Goal: Task Accomplishment & Management: Use online tool/utility

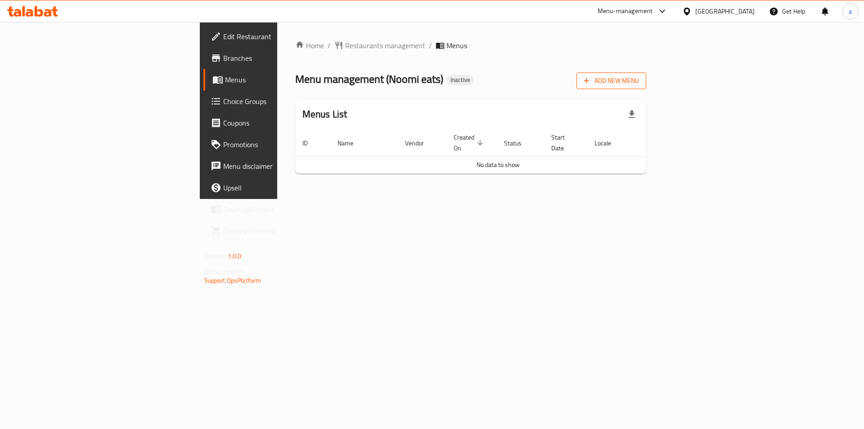
click at [639, 85] on span "Add New Menu" at bounding box center [611, 80] width 55 height 11
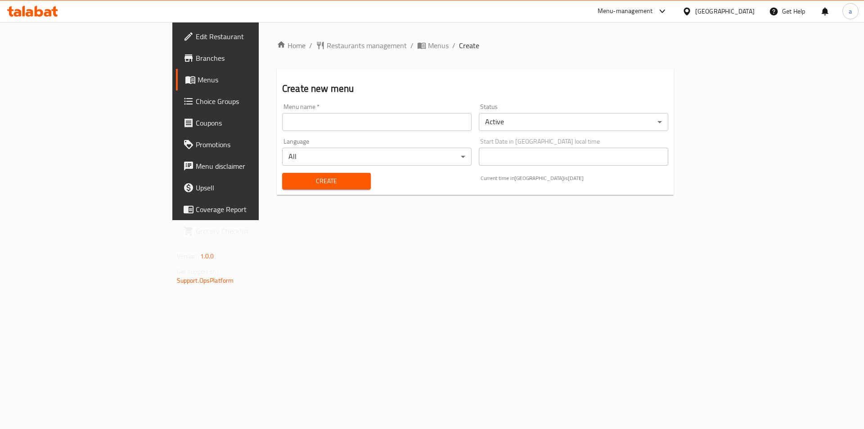
click at [297, 128] on input "text" at bounding box center [376, 122] width 189 height 18
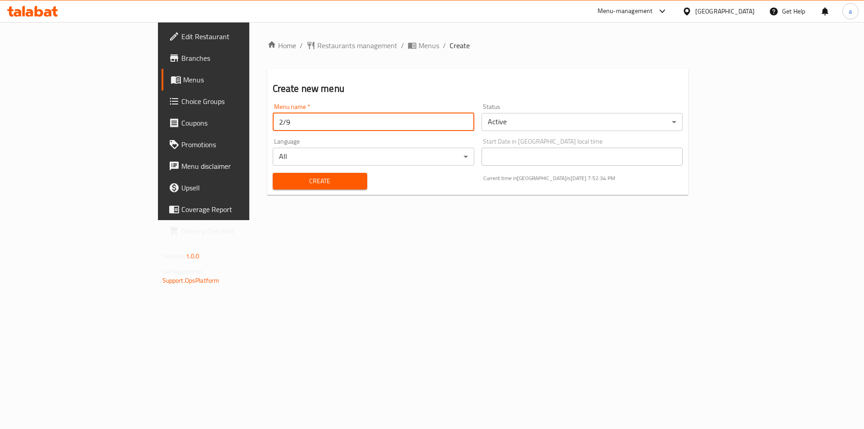
type input "2/9"
click at [273, 173] on button "Create" at bounding box center [320, 181] width 94 height 17
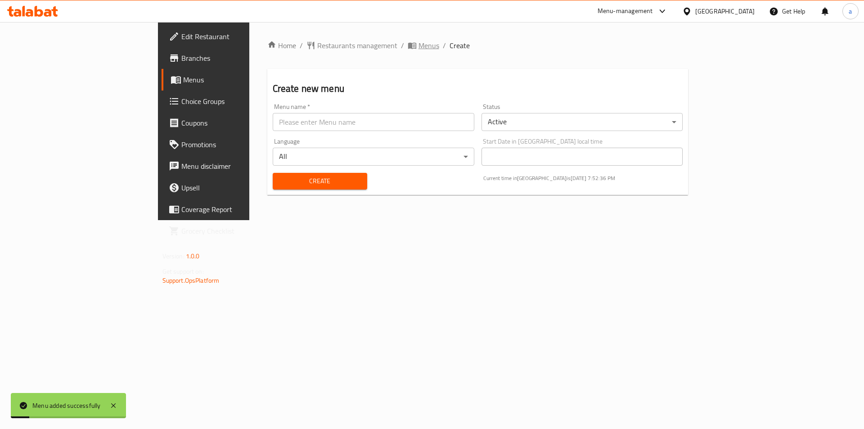
click at [418, 40] on span "Menus" at bounding box center [428, 45] width 21 height 11
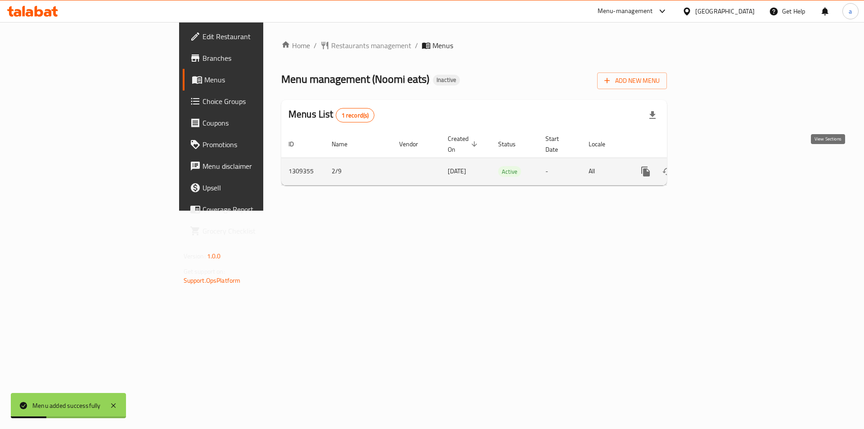
click at [716, 166] on icon "enhanced table" at bounding box center [710, 171] width 11 height 11
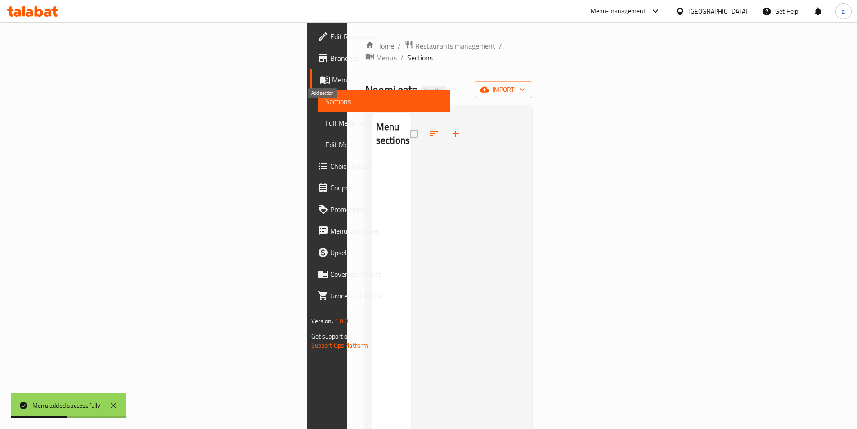
click at [450, 128] on icon "button" at bounding box center [455, 133] width 11 height 11
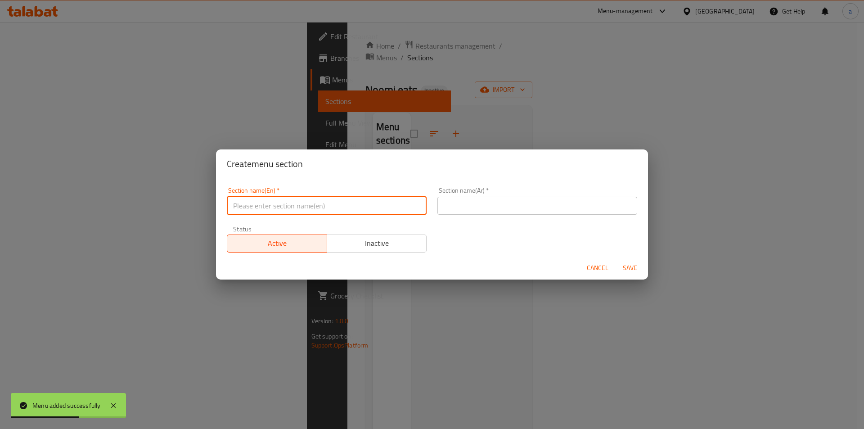
click at [348, 207] on input "text" at bounding box center [327, 206] width 200 height 18
type input "00."
click at [616, 260] on button "Save" at bounding box center [630, 268] width 29 height 17
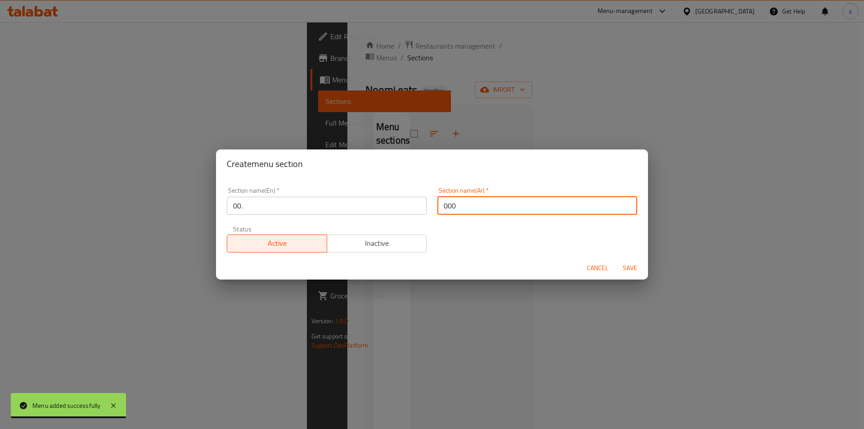
type input "000"
click at [616, 260] on button "Save" at bounding box center [630, 268] width 29 height 17
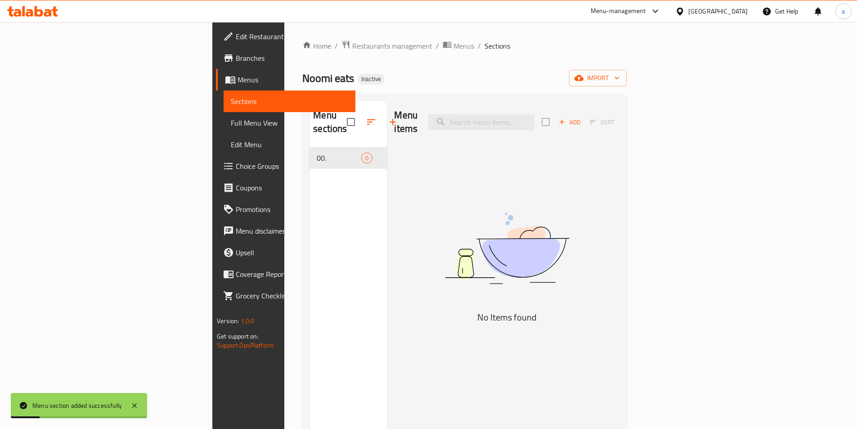
click at [582, 117] on span "Add" at bounding box center [569, 122] width 24 height 10
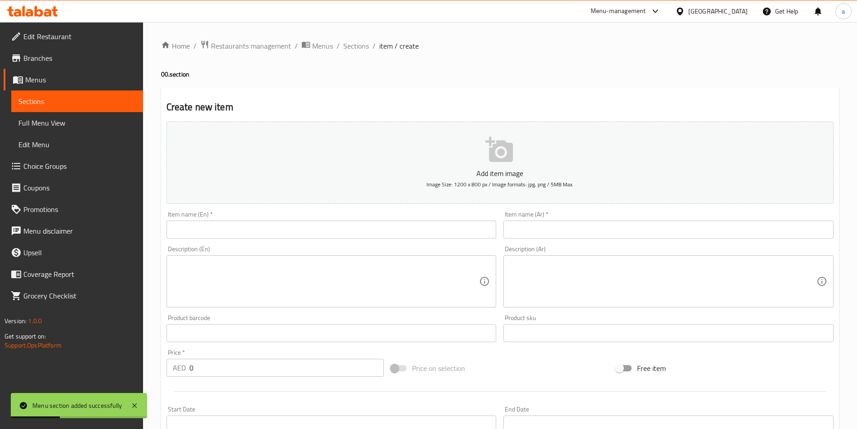
click at [271, 225] on input "text" at bounding box center [331, 229] width 330 height 18
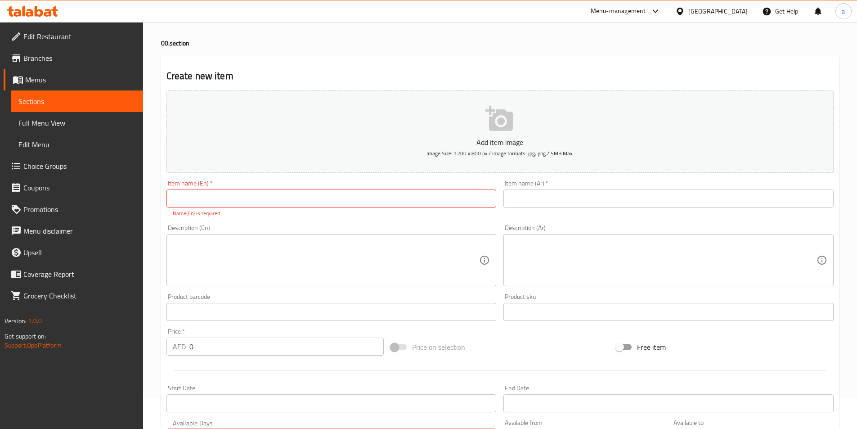
scroll to position [45, 0]
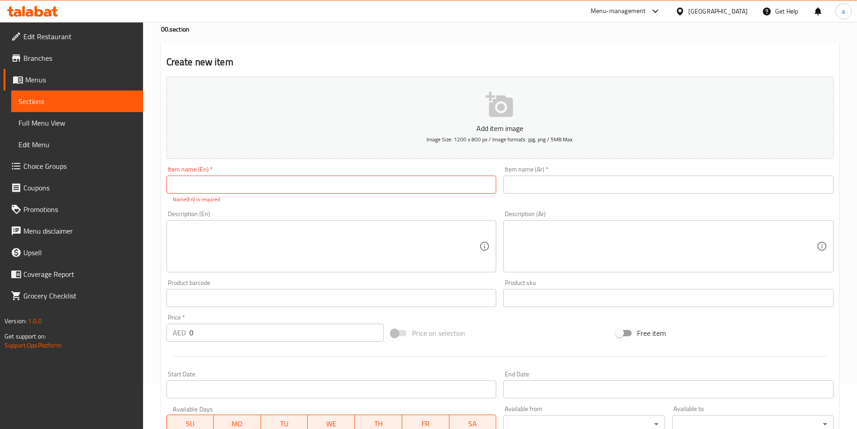
click at [322, 183] on input "text" at bounding box center [331, 184] width 330 height 18
click at [292, 266] on textarea at bounding box center [326, 246] width 307 height 43
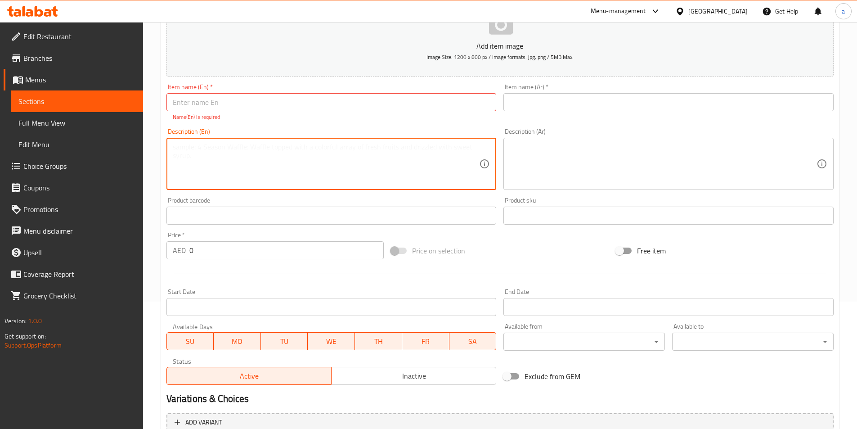
scroll to position [135, 0]
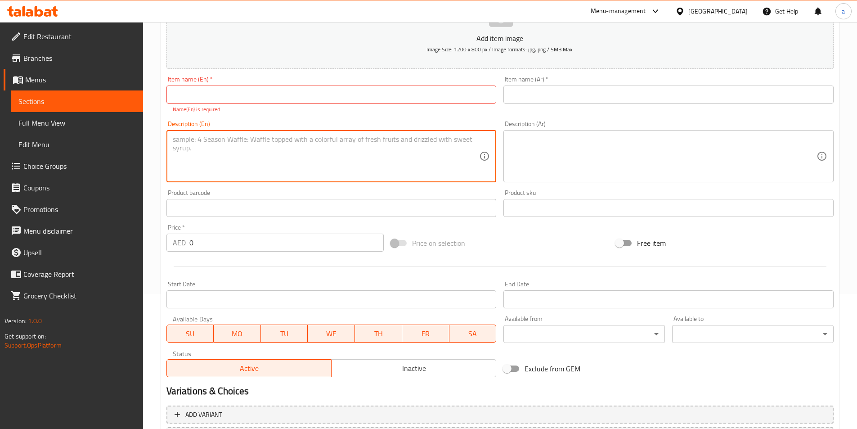
click at [219, 241] on input "0" at bounding box center [286, 243] width 195 height 18
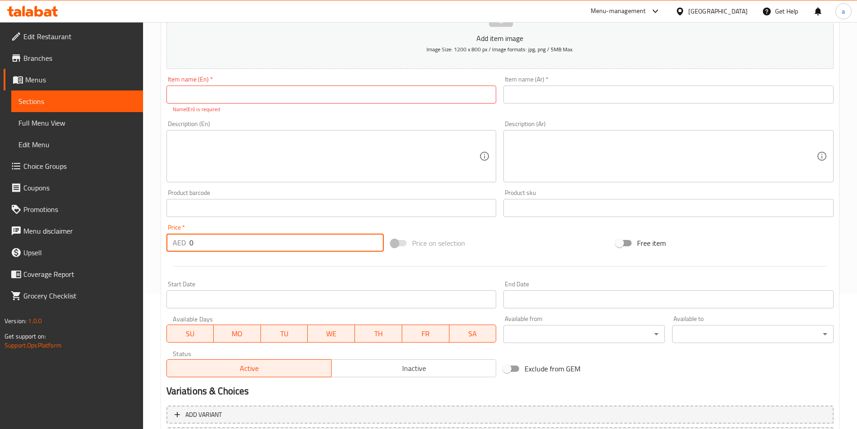
click at [219, 241] on input "0" at bounding box center [286, 243] width 195 height 18
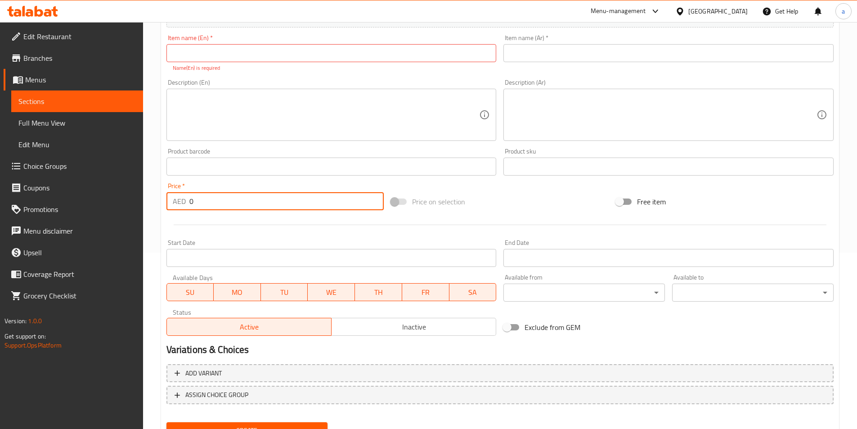
scroll to position [217, 0]
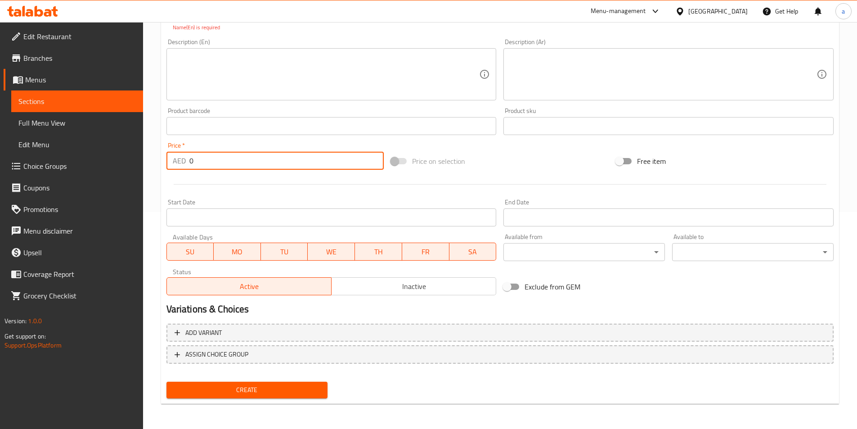
click at [79, 163] on span "Choice Groups" at bounding box center [79, 166] width 112 height 11
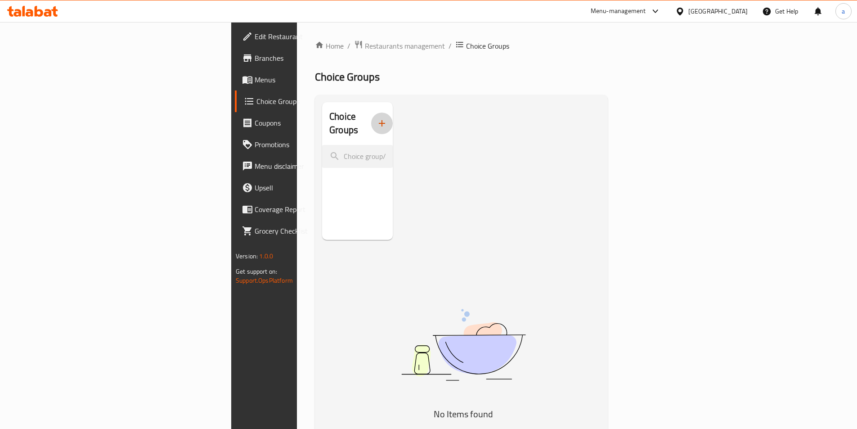
click at [377, 118] on icon "button" at bounding box center [382, 123] width 11 height 11
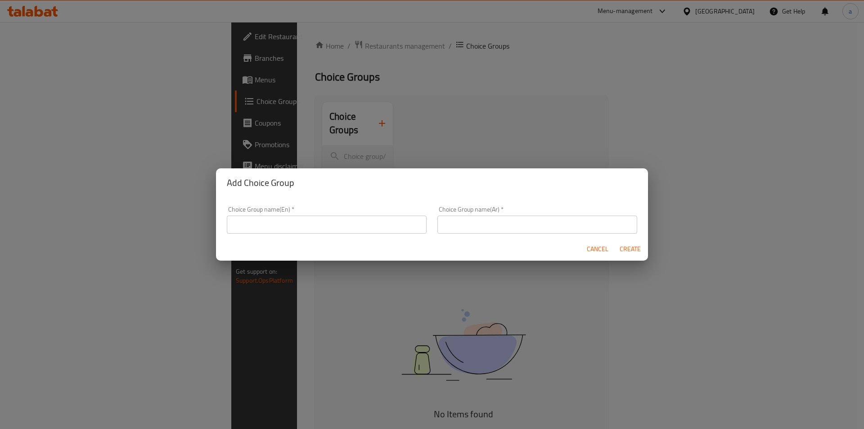
click at [604, 252] on span "Cancel" at bounding box center [598, 248] width 22 height 11
